Goal: Information Seeking & Learning: Learn about a topic

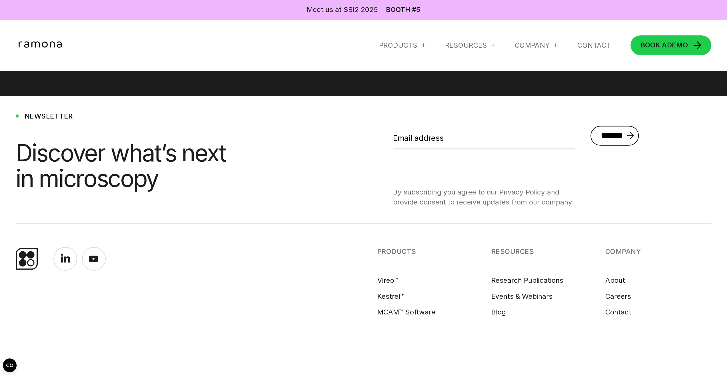
scroll to position [3546, 0]
click at [524, 47] on div "Company" at bounding box center [531, 45] width 35 height 9
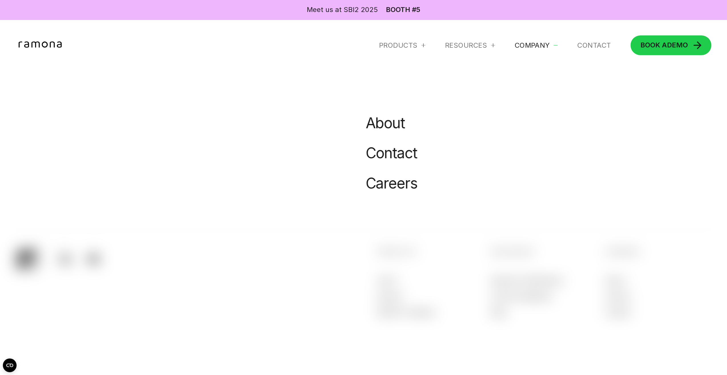
click at [376, 127] on link "About" at bounding box center [385, 123] width 39 height 18
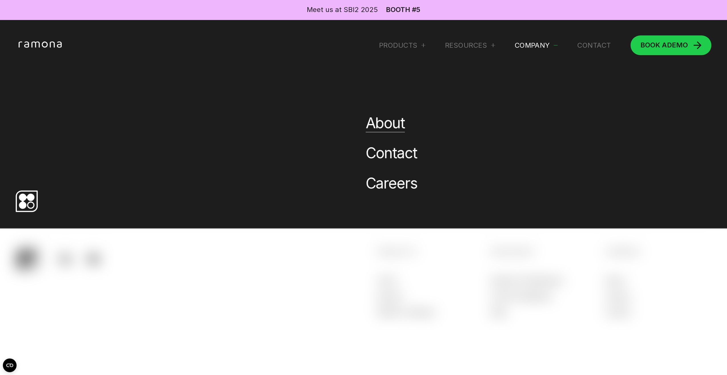
scroll to position [0, 0]
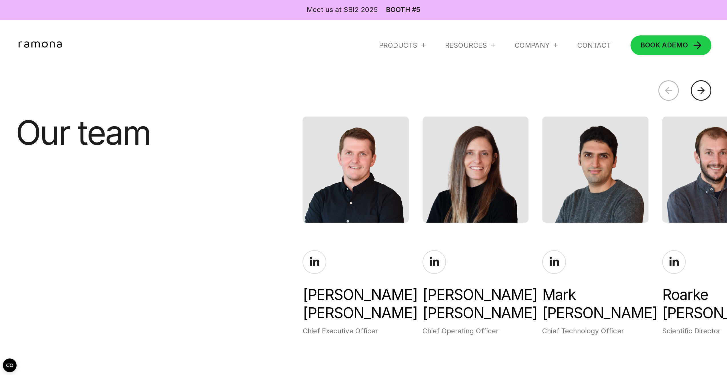
scroll to position [1730, 0]
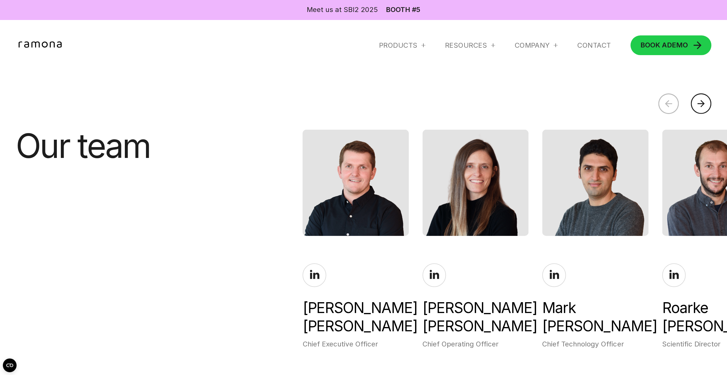
drag, startPoint x: 345, startPoint y: 183, endPoint x: 416, endPoint y: 189, distance: 71.4
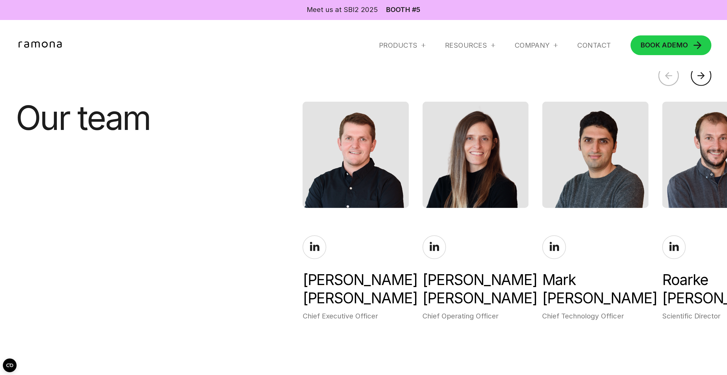
scroll to position [1758, 0]
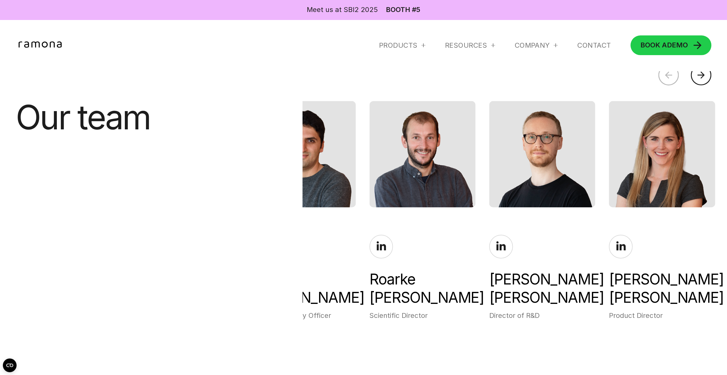
click at [362, 190] on div "Gregor Horstmeyer Chief Executive Officer Margaret Aery Chief Operating Officer…" at bounding box center [222, 210] width 424 height 219
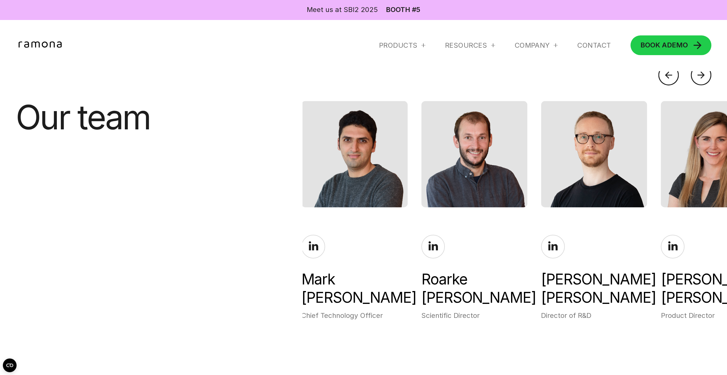
click at [412, 189] on div "Gregor Horstmeyer Chief Executive Officer Margaret Aery Chief Operating Officer…" at bounding box center [274, 210] width 424 height 219
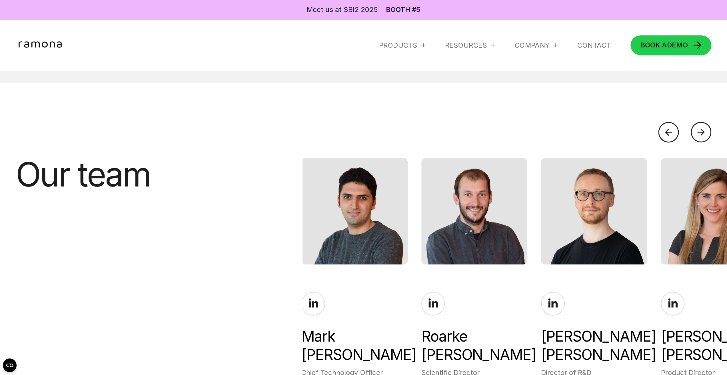
scroll to position [1701, 0]
click at [702, 126] on div at bounding box center [701, 132] width 21 height 21
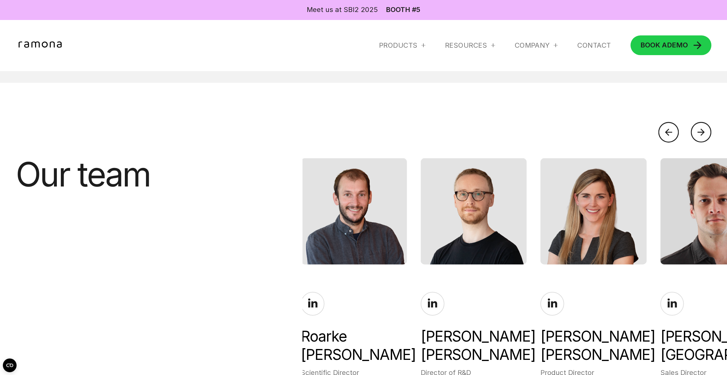
click at [702, 126] on div at bounding box center [701, 132] width 21 height 21
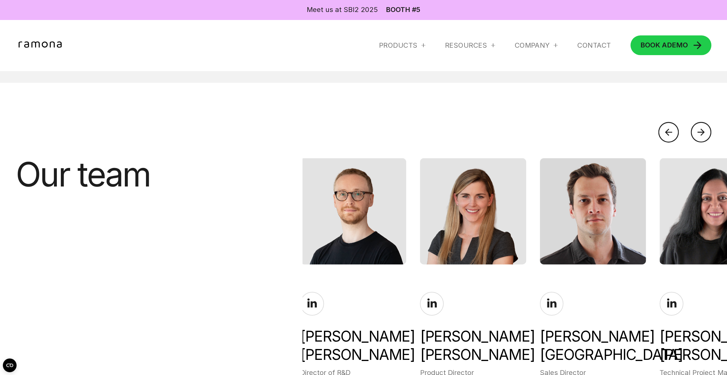
click at [702, 126] on div at bounding box center [701, 132] width 21 height 21
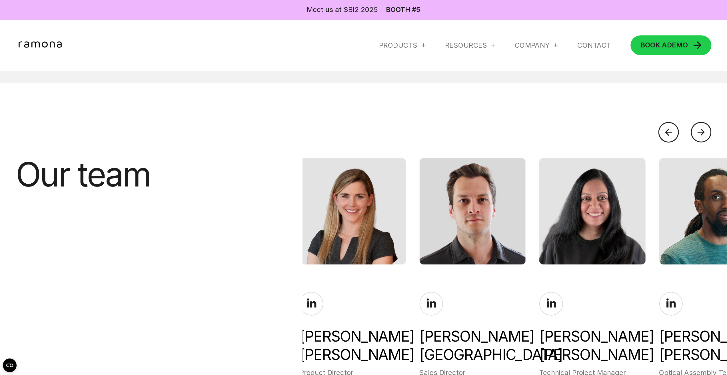
click at [702, 126] on div at bounding box center [701, 132] width 21 height 21
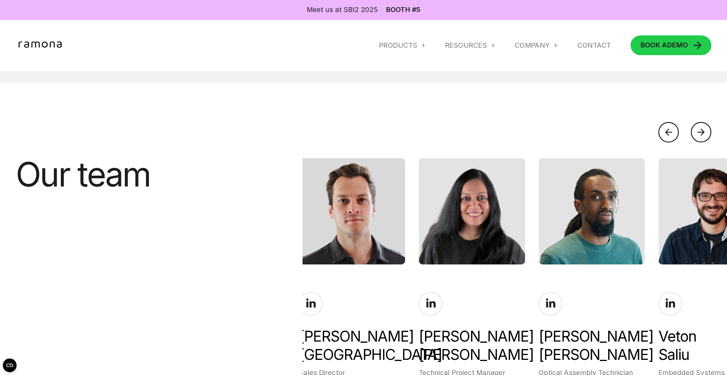
click at [702, 126] on div at bounding box center [701, 132] width 21 height 21
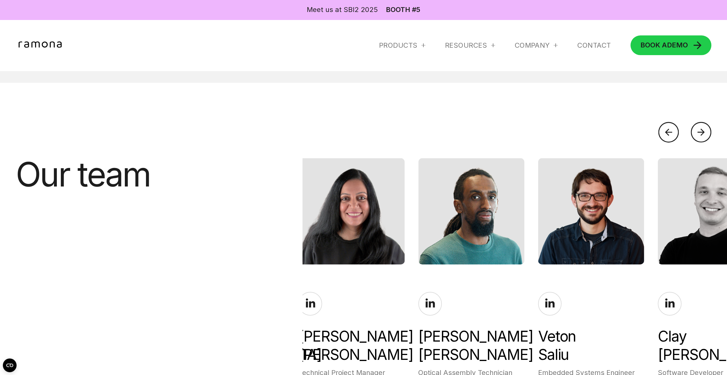
click at [702, 126] on div at bounding box center [701, 132] width 21 height 21
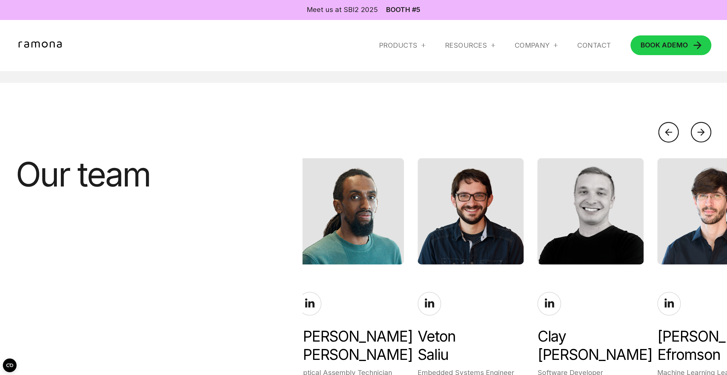
click at [702, 126] on div at bounding box center [701, 132] width 21 height 21
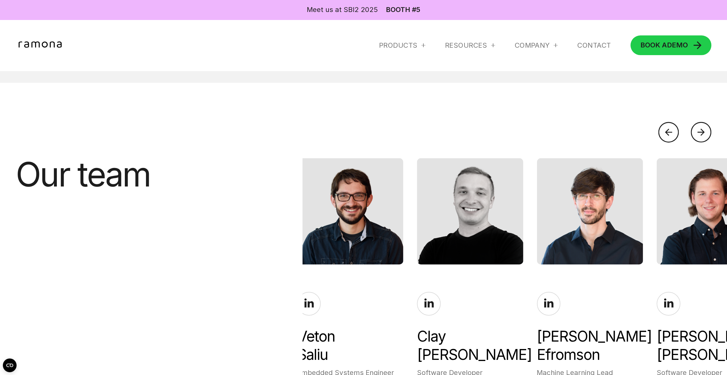
click at [702, 126] on div at bounding box center [701, 132] width 21 height 21
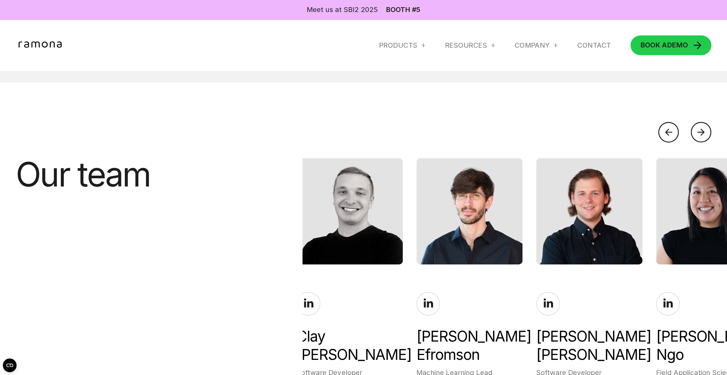
click at [702, 126] on div at bounding box center [701, 132] width 21 height 21
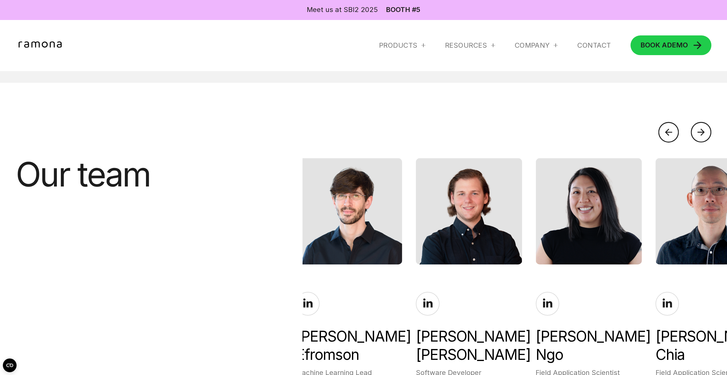
click at [702, 126] on div at bounding box center [701, 132] width 21 height 21
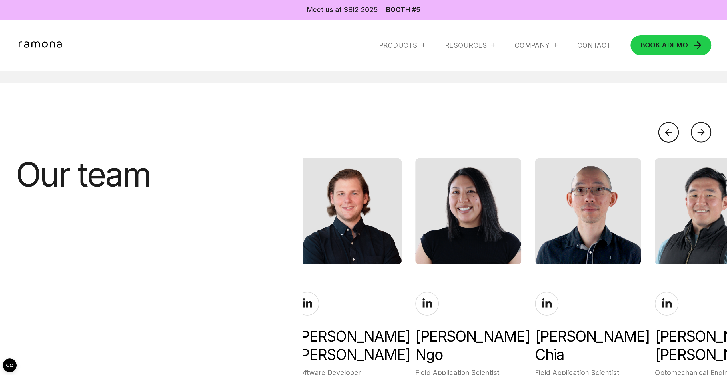
click at [702, 126] on div at bounding box center [701, 132] width 21 height 21
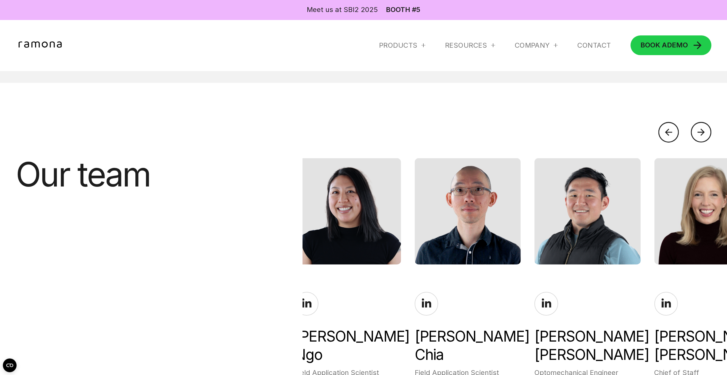
click at [702, 126] on div at bounding box center [701, 132] width 21 height 21
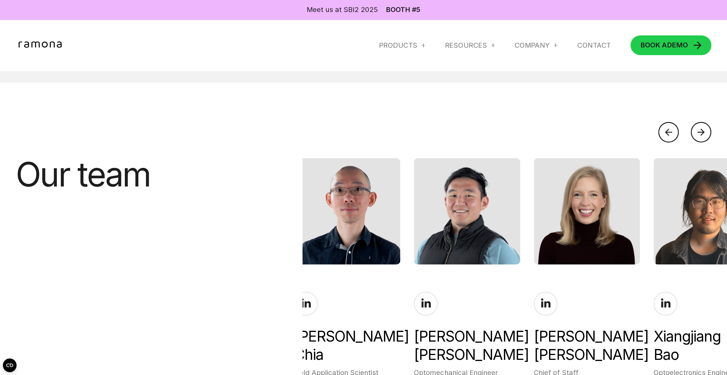
click at [702, 126] on div at bounding box center [701, 132] width 21 height 21
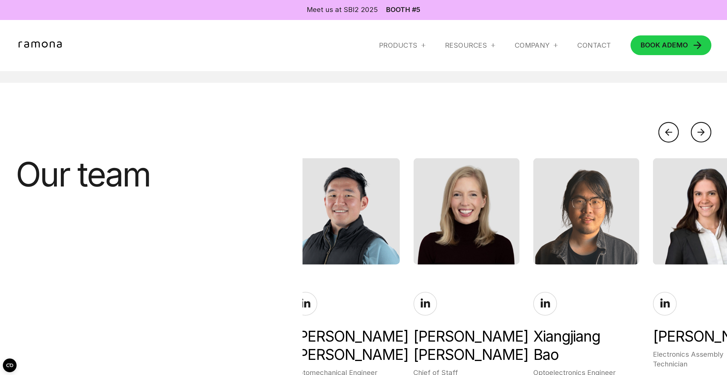
click at [702, 126] on div at bounding box center [701, 132] width 21 height 21
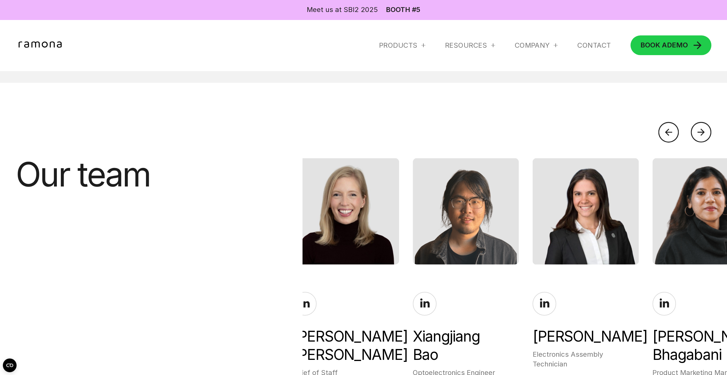
click at [702, 126] on div at bounding box center [701, 132] width 21 height 21
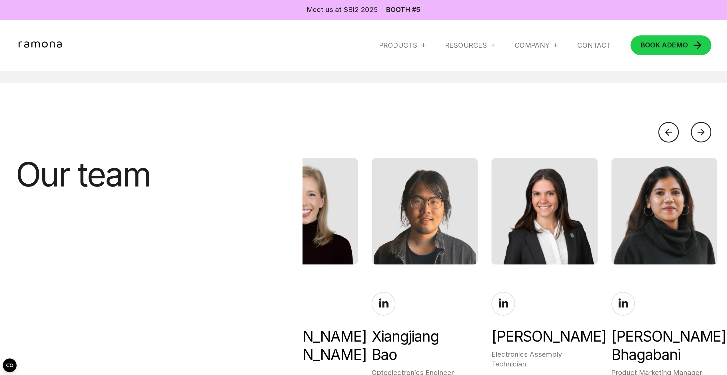
click at [702, 126] on div at bounding box center [701, 132] width 21 height 21
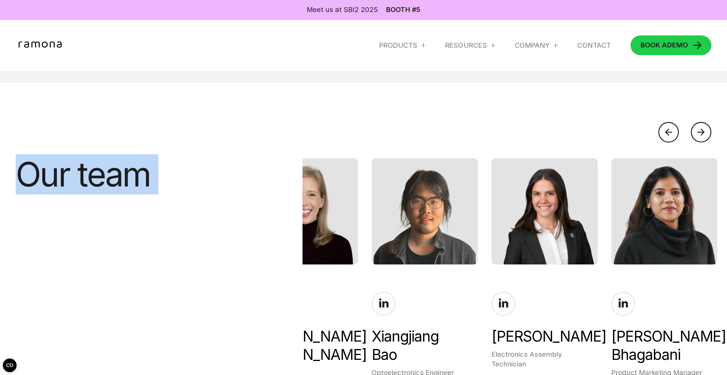
click at [702, 126] on div at bounding box center [701, 132] width 21 height 21
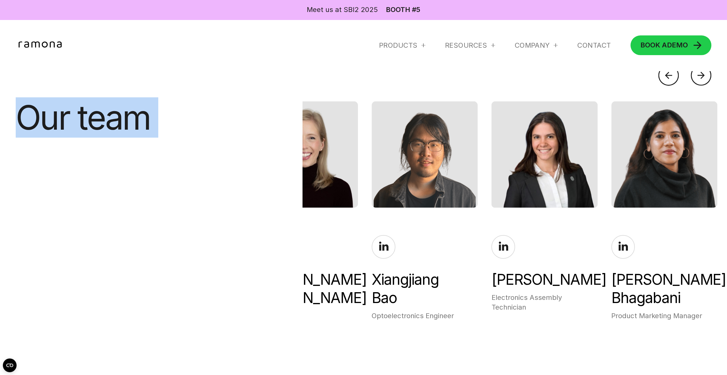
scroll to position [1758, 0]
click at [395, 250] on link at bounding box center [384, 247] width 24 height 24
